Goal: Transaction & Acquisition: Purchase product/service

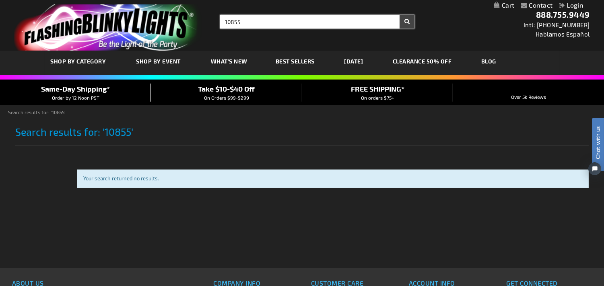
click at [250, 23] on input "10855" at bounding box center [317, 22] width 194 height 14
type input "jazz"
click at [399, 15] on button "Search" at bounding box center [406, 22] width 15 height 14
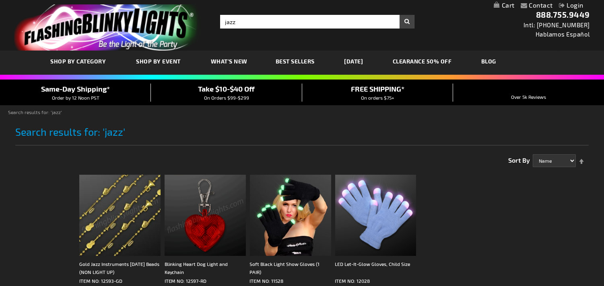
click at [124, 219] on img at bounding box center [119, 215] width 81 height 81
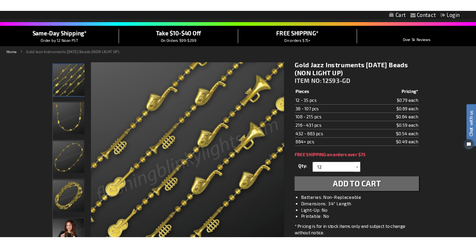
scroll to position [54, 0]
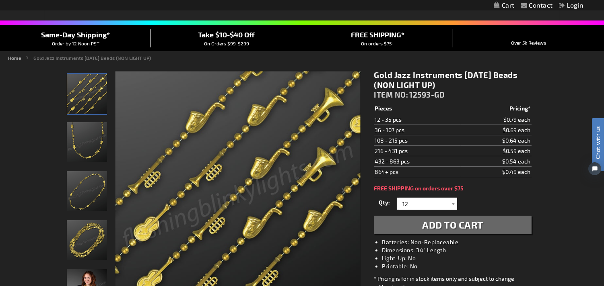
click at [187, 77] on img at bounding box center [237, 194] width 245 height 245
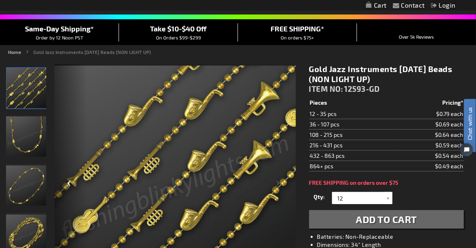
scroll to position [0, 0]
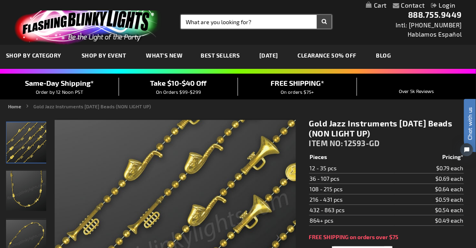
click at [226, 25] on input "Search" at bounding box center [256, 22] width 151 height 14
type input "12140"
click at [317, 15] on button "Search" at bounding box center [324, 22] width 15 height 14
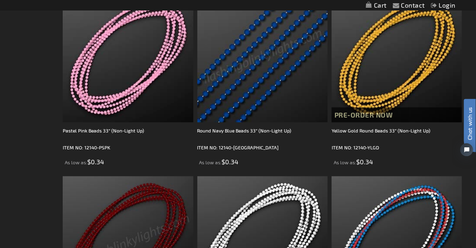
scroll to position [178, 0]
